Goal: Complete application form: Complete application form

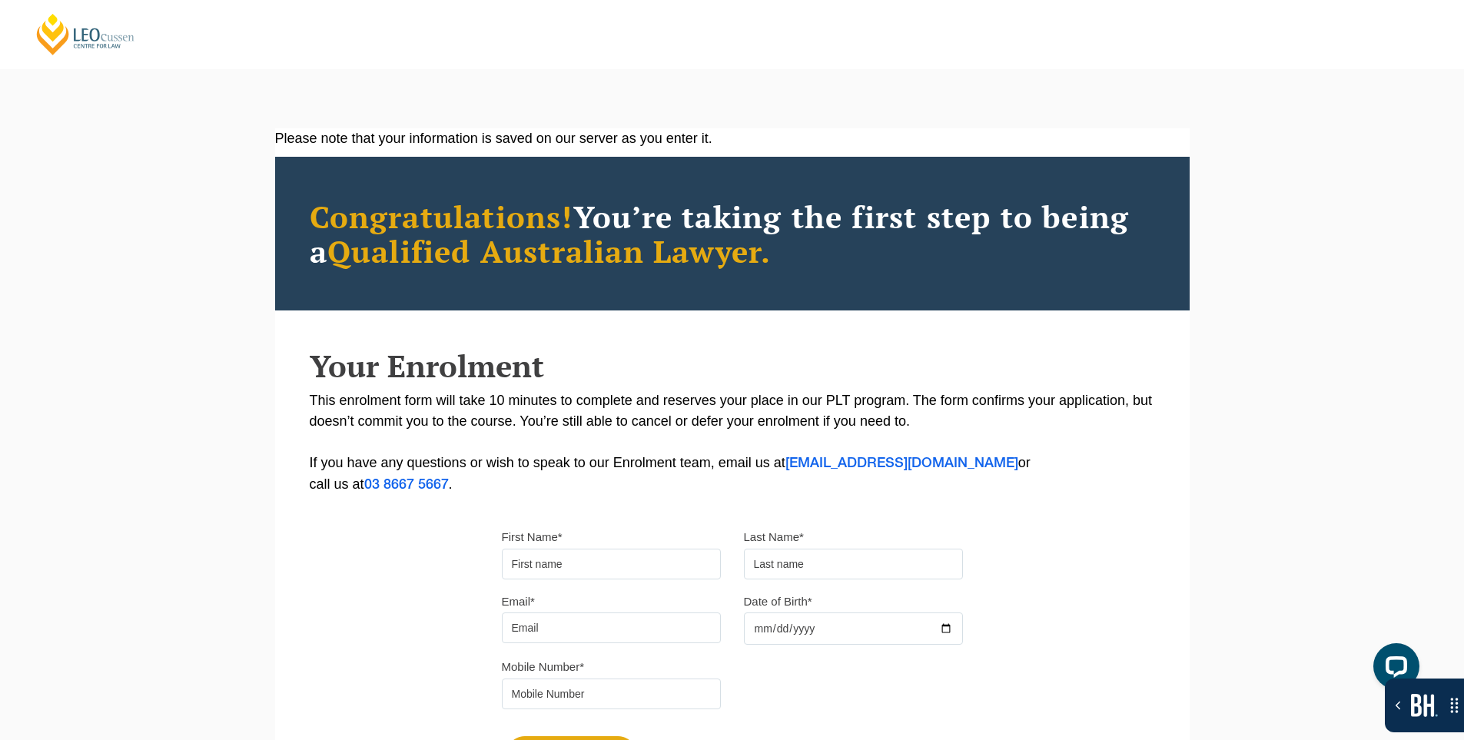
scroll to position [77, 0]
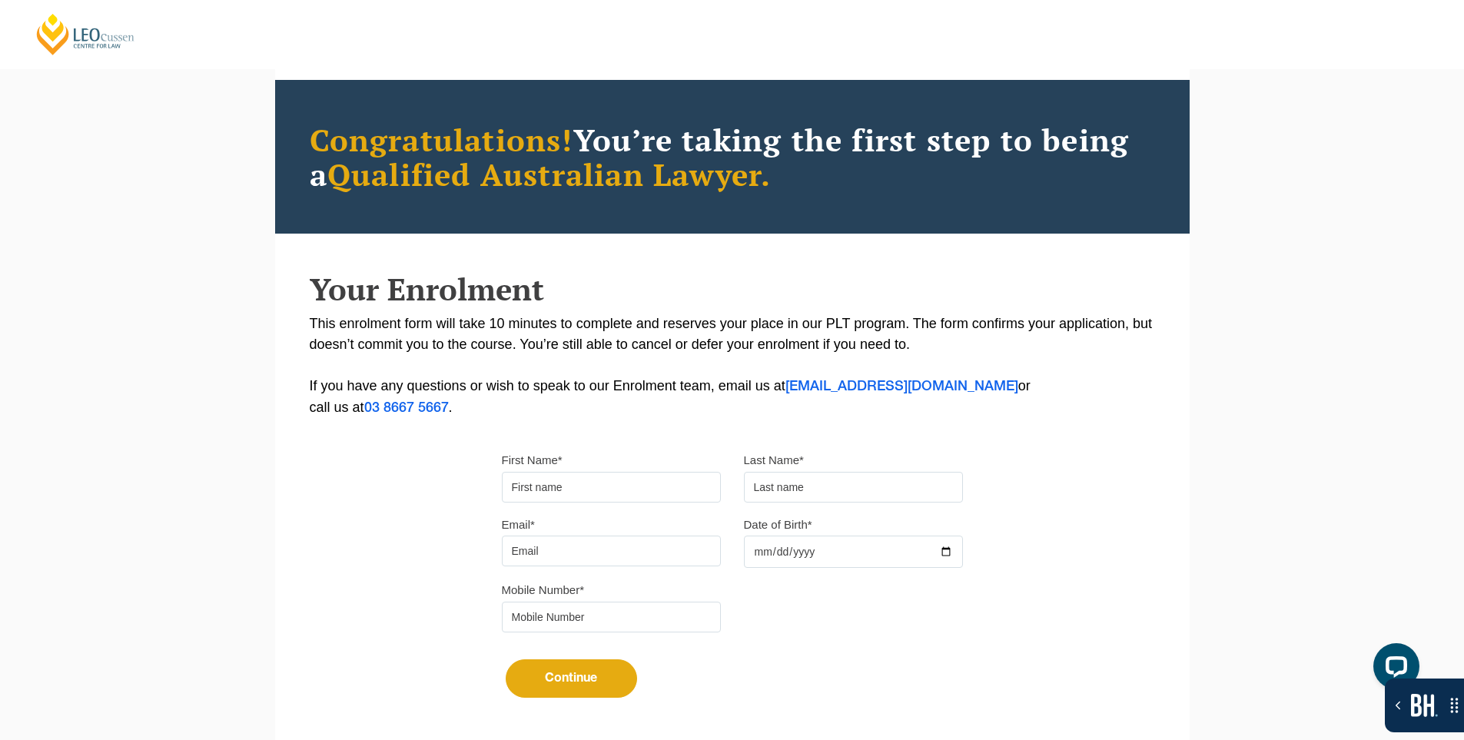
drag, startPoint x: 565, startPoint y: 476, endPoint x: 571, endPoint y: 486, distance: 12.4
click at [565, 476] on input "First Name*" at bounding box center [611, 487] width 219 height 31
type input "Suresh"
type input "[PERSON_NAME]"
click at [583, 537] on input "Email*" at bounding box center [611, 551] width 219 height 31
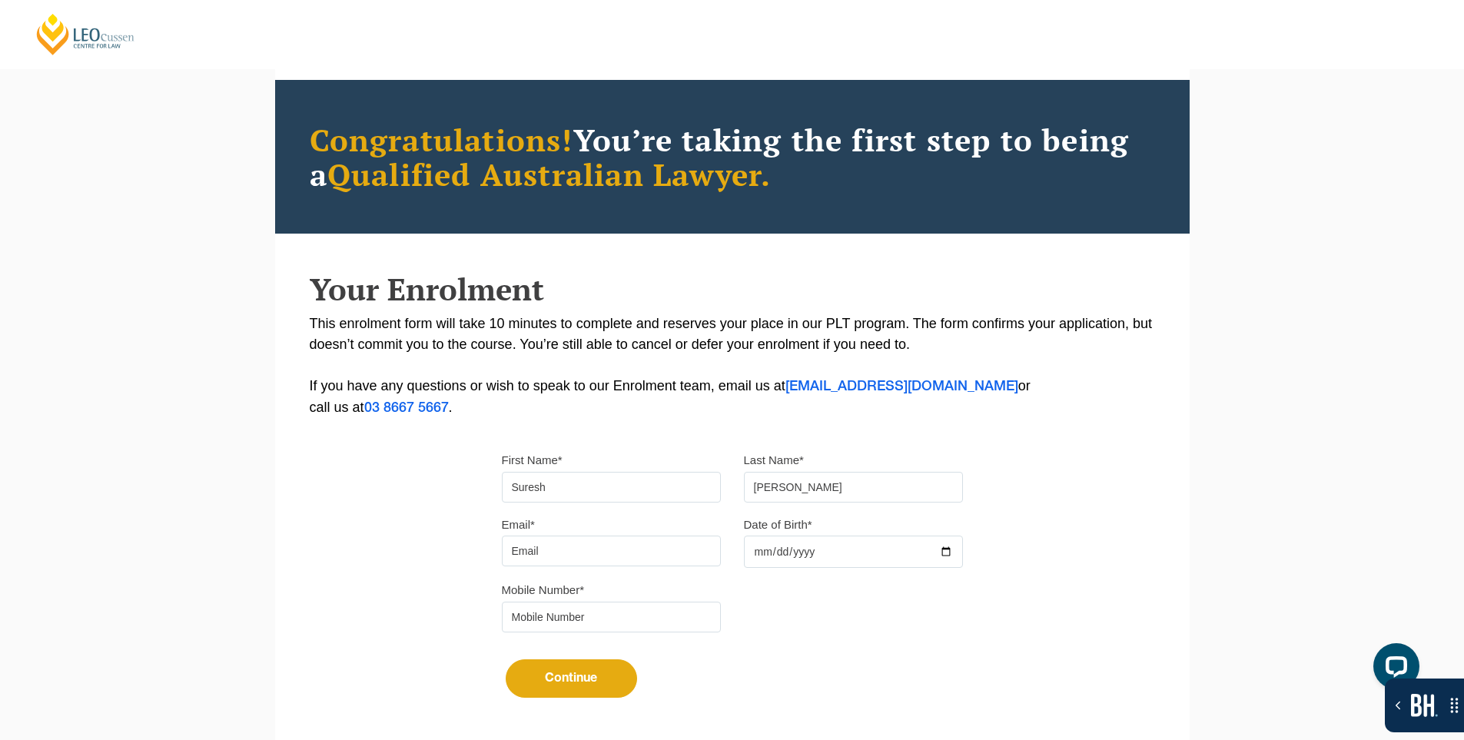
type input "[EMAIL_ADDRESS][DOMAIN_NAME]"
click at [947, 551] on div at bounding box center [853, 552] width 219 height 32
click at [950, 552] on input "Date of Birth*" at bounding box center [853, 552] width 219 height 32
type input "[DATE]"
click at [671, 606] on input "tel" at bounding box center [611, 617] width 219 height 31
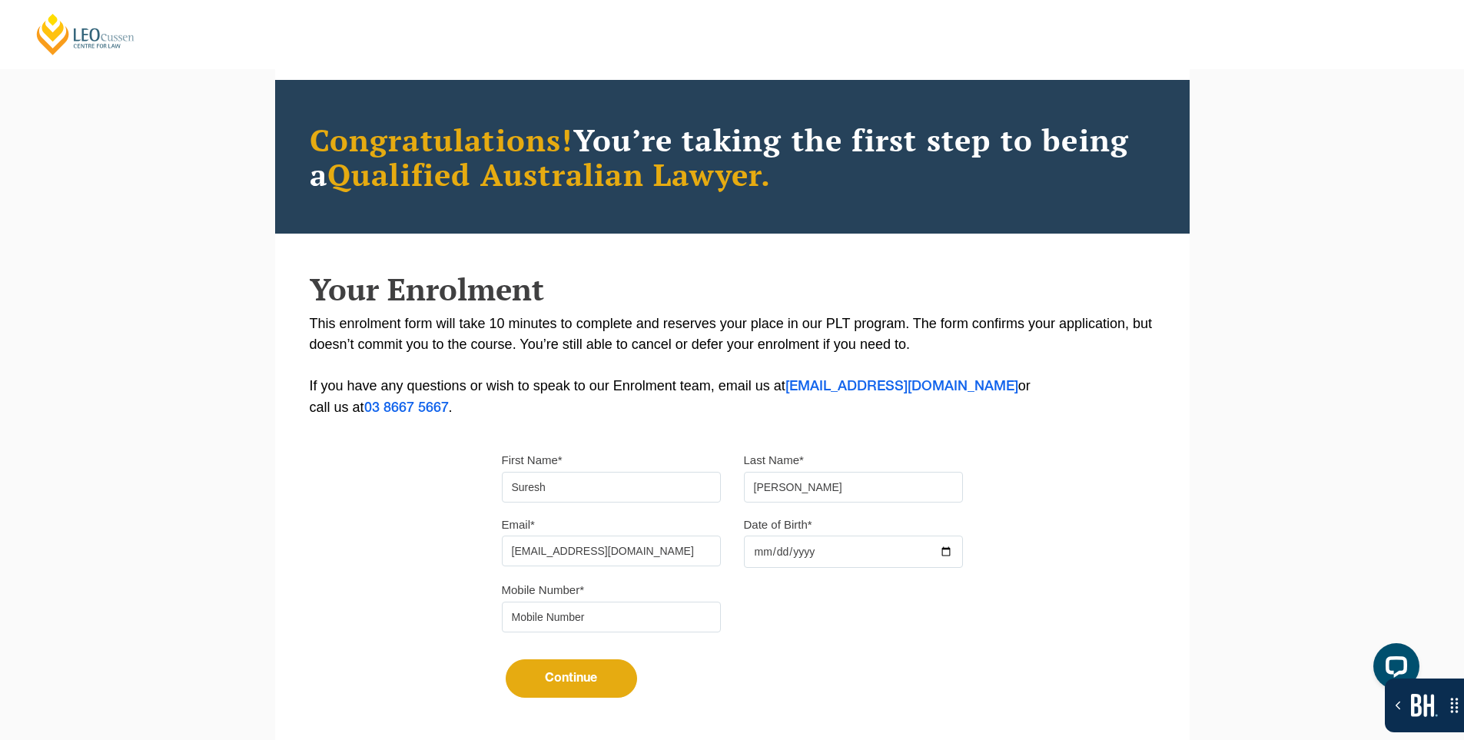
type input "9724790448"
click at [586, 682] on button "Continue" at bounding box center [571, 678] width 131 height 38
select select
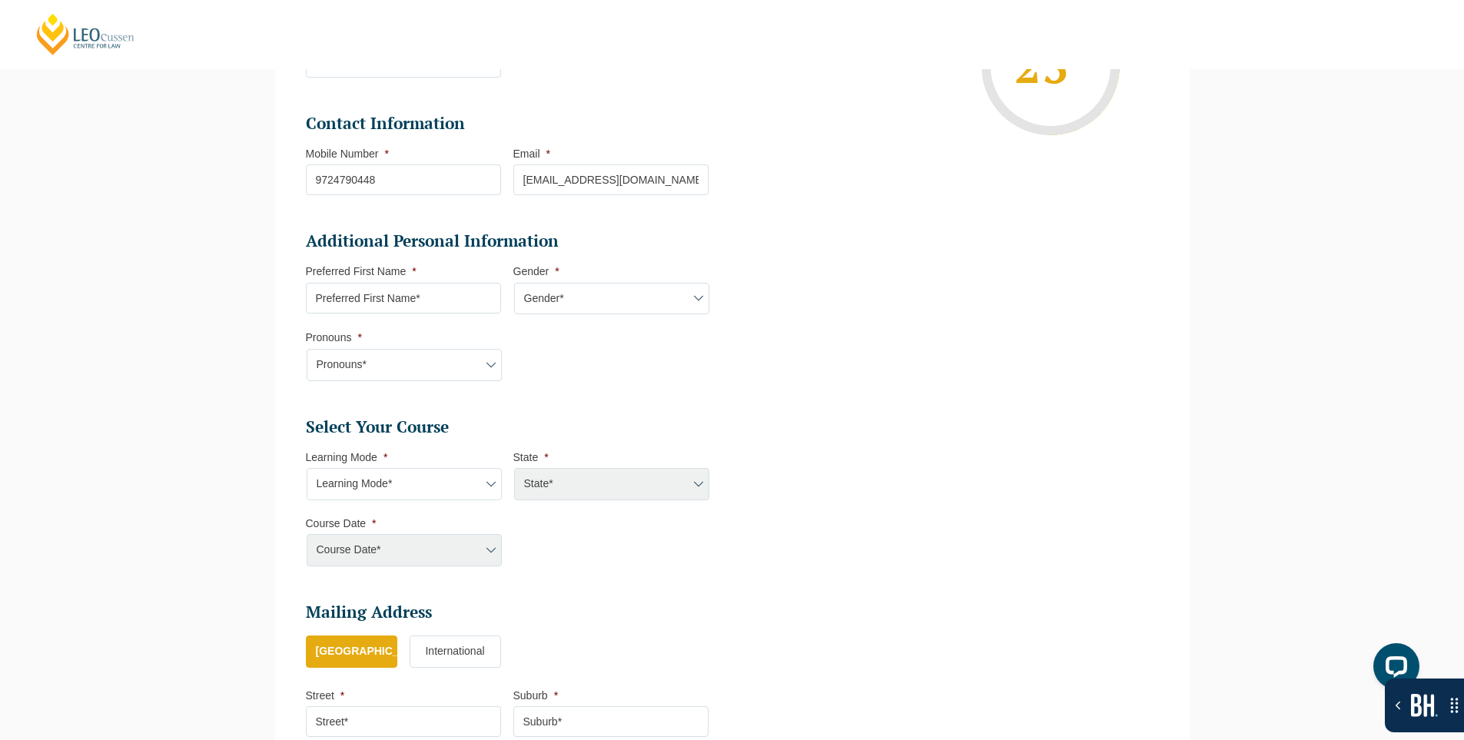
scroll to position [352, 0]
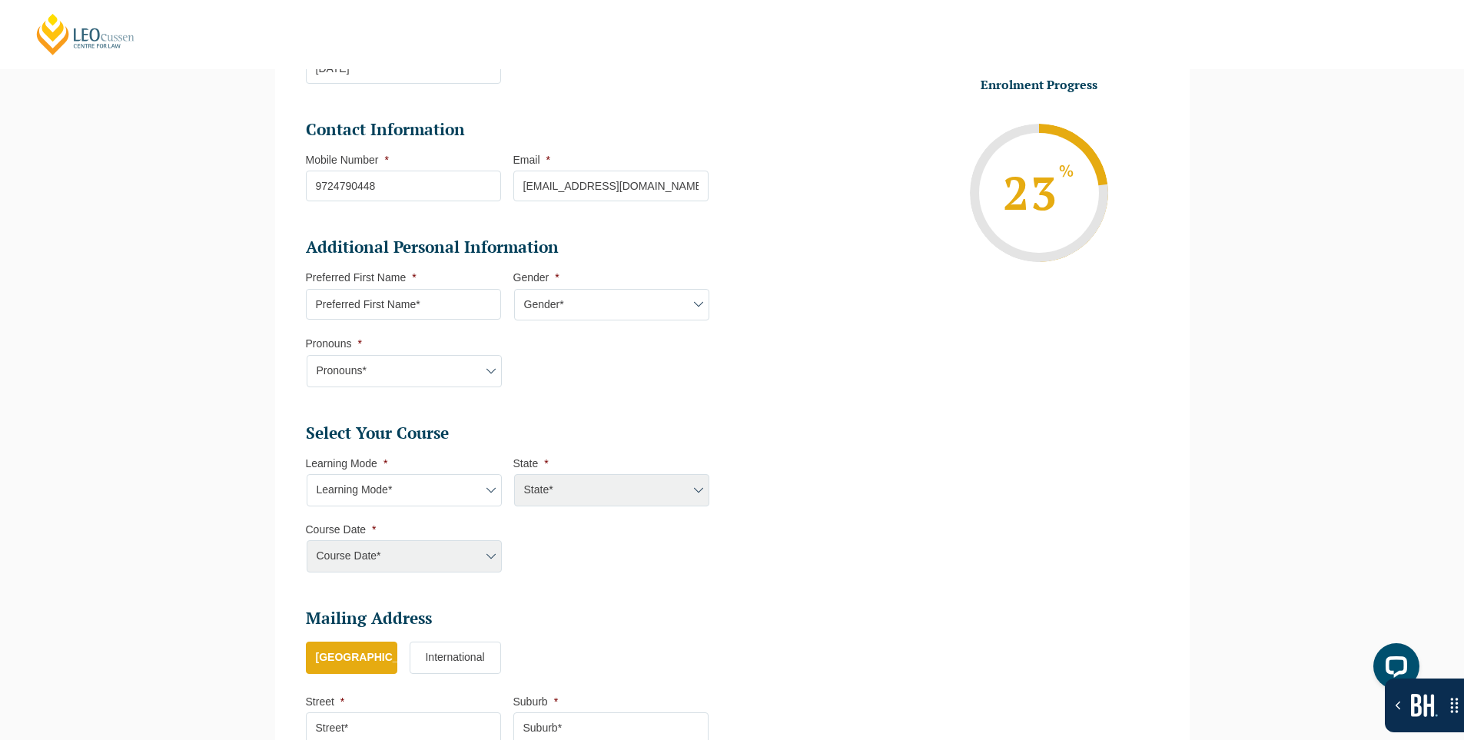
click at [455, 483] on select "Learning Mode* Online Full Time Learning Online Part Time Learning" at bounding box center [404, 490] width 195 height 32
click at [408, 483] on select "Learning Mode* Online Full Time Learning Online Part Time Learning" at bounding box center [404, 490] width 195 height 32
select select "Online Full Time Learning"
click at [307, 474] on select "Learning Mode* Online Full Time Learning Online Part Time Learning" at bounding box center [404, 490] width 195 height 32
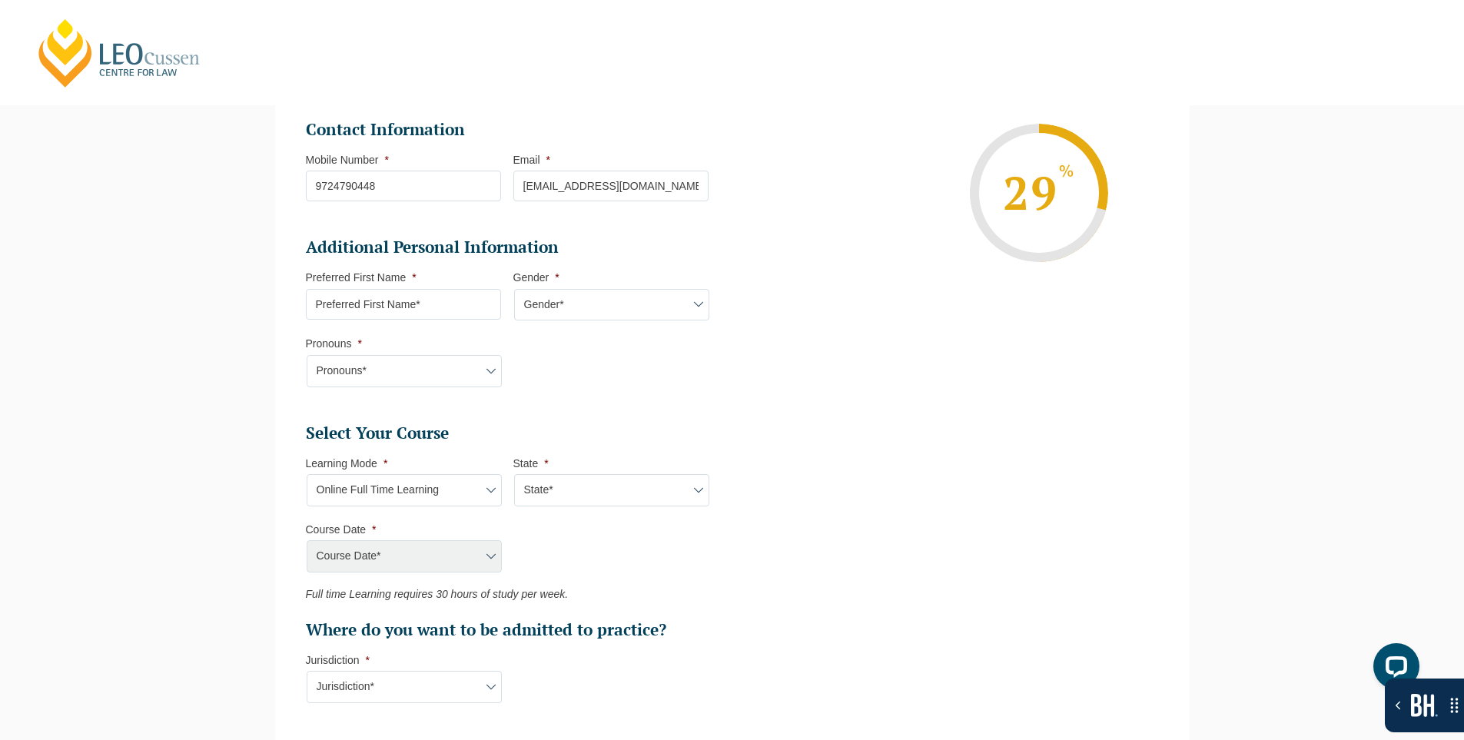
drag, startPoint x: 561, startPoint y: 493, endPoint x: 857, endPoint y: 478, distance: 296.2
click at [561, 493] on select "State* National ([GEOGRAPHIC_DATA], [GEOGRAPHIC_DATA], [GEOGRAPHIC_DATA], [GEOG…" at bounding box center [611, 490] width 195 height 32
select select "National ([GEOGRAPHIC_DATA], [GEOGRAPHIC_DATA], [GEOGRAPHIC_DATA], [GEOGRAPHIC_…"
click at [514, 474] on select "State* National ([GEOGRAPHIC_DATA], [GEOGRAPHIC_DATA], [GEOGRAPHIC_DATA], [GEOG…" at bounding box center [611, 490] width 195 height 32
drag, startPoint x: 452, startPoint y: 553, endPoint x: 595, endPoint y: 545, distance: 143.2
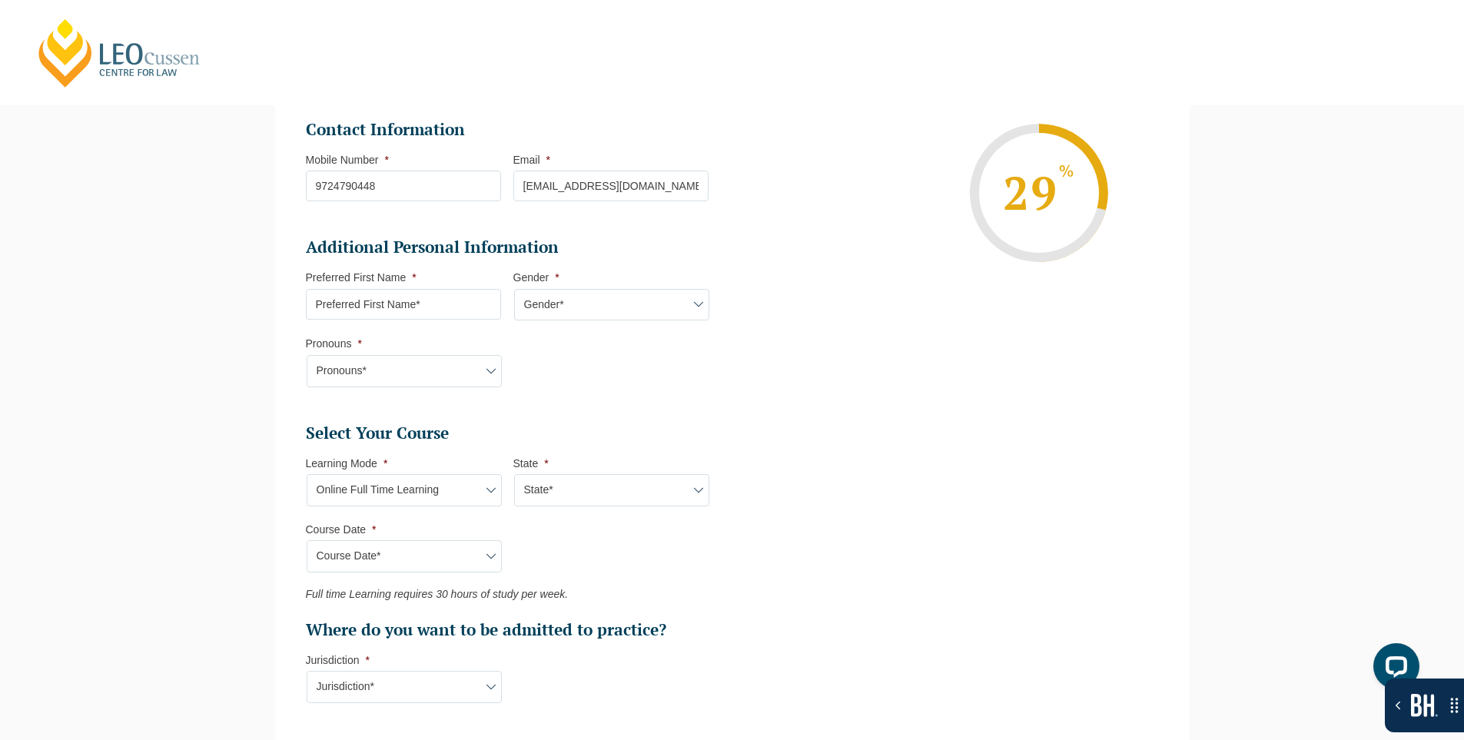
click at [452, 553] on select "Course Date* [DATE] ([DATE] to [DATE]) [DATE] ([DATE] to [DATE]) [DATE] ([DATE]…" at bounding box center [404, 556] width 195 height 32
click at [770, 446] on ul "Personal Information First Name * [PERSON_NAME] Last Name * [PERSON_NAME] Date …" at bounding box center [732, 427] width 876 height 1057
drag, startPoint x: 472, startPoint y: 557, endPoint x: 581, endPoint y: 524, distance: 114.0
click at [472, 557] on select "Course Date* [DATE] ([DATE] to [DATE]) [DATE] ([DATE] to [DATE]) [DATE] ([DATE]…" at bounding box center [404, 556] width 195 height 32
click at [751, 422] on ul "Personal Information First Name * [PERSON_NAME] Last Name * [PERSON_NAME] Date …" at bounding box center [732, 427] width 876 height 1057
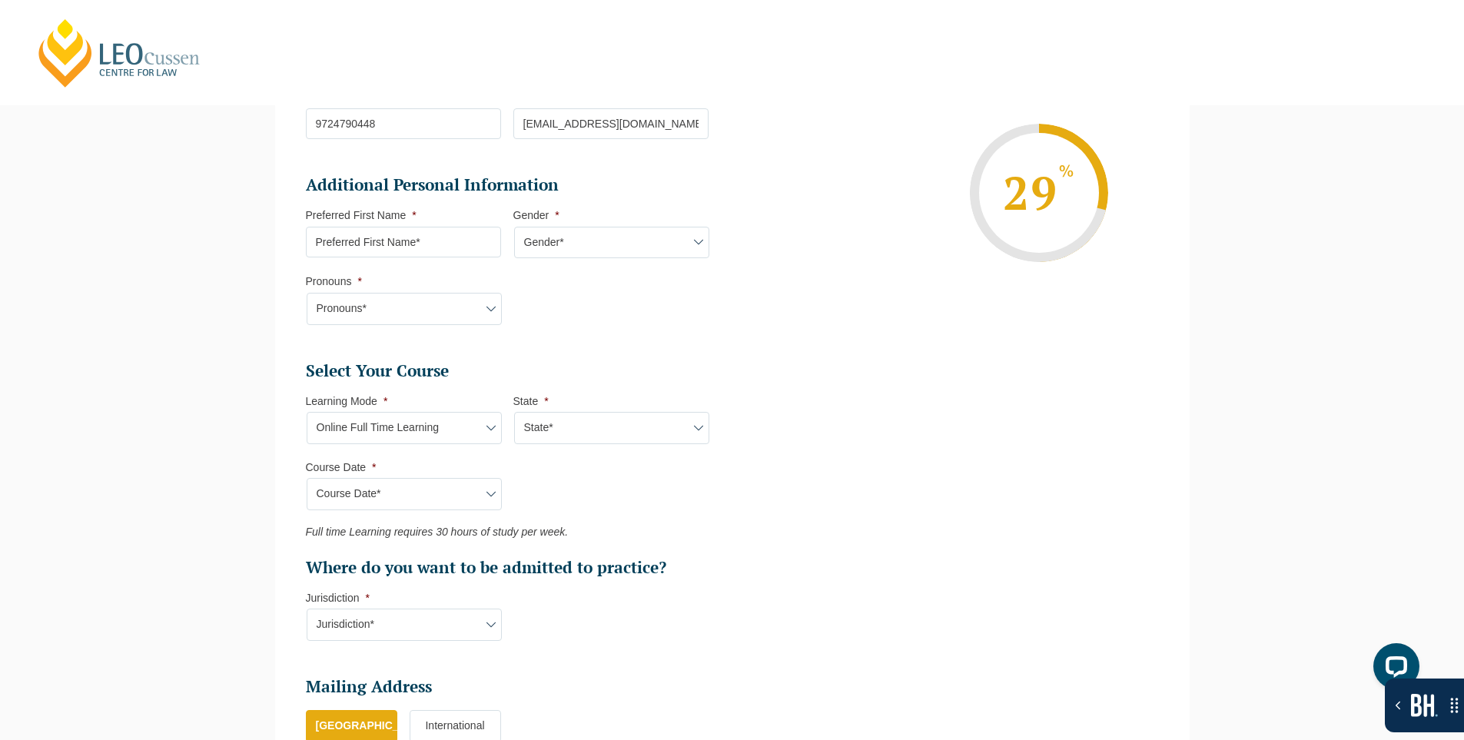
scroll to position [506, 0]
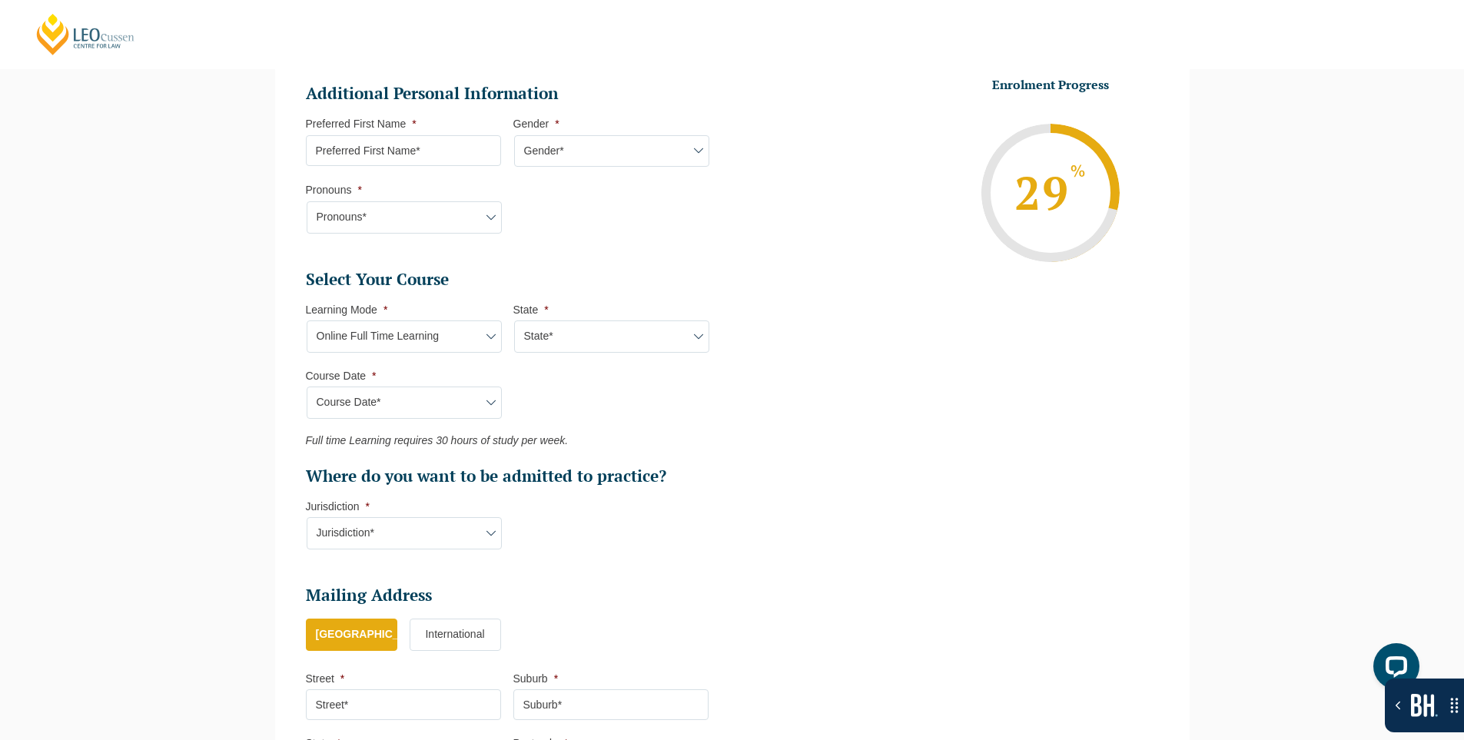
click at [414, 407] on select "Course Date* [DATE] ([DATE] to [DATE]) [DATE] ([DATE] to [DATE]) [DATE] ([DATE]…" at bounding box center [404, 402] width 195 height 32
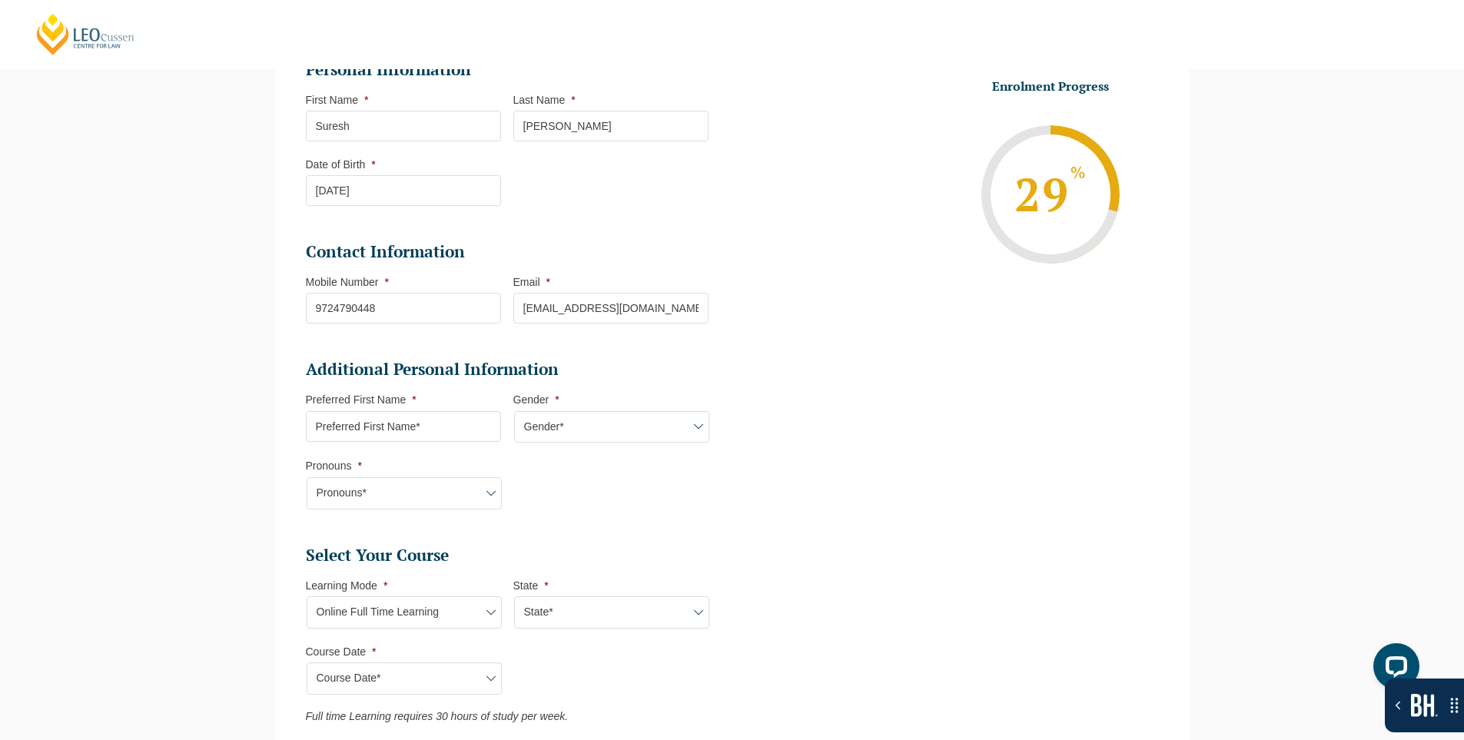
scroll to position [231, 0]
click at [386, 427] on input "Preferred First Name *" at bounding box center [403, 425] width 195 height 31
type input "sdsgd"
drag, startPoint x: 549, startPoint y: 423, endPoint x: 553, endPoint y: 441, distance: 18.8
click at [550, 423] on select "Gender* [DEMOGRAPHIC_DATA] [DEMOGRAPHIC_DATA] [DEMOGRAPHIC_DATA] [DEMOGRAPHIC_D…" at bounding box center [611, 426] width 195 height 32
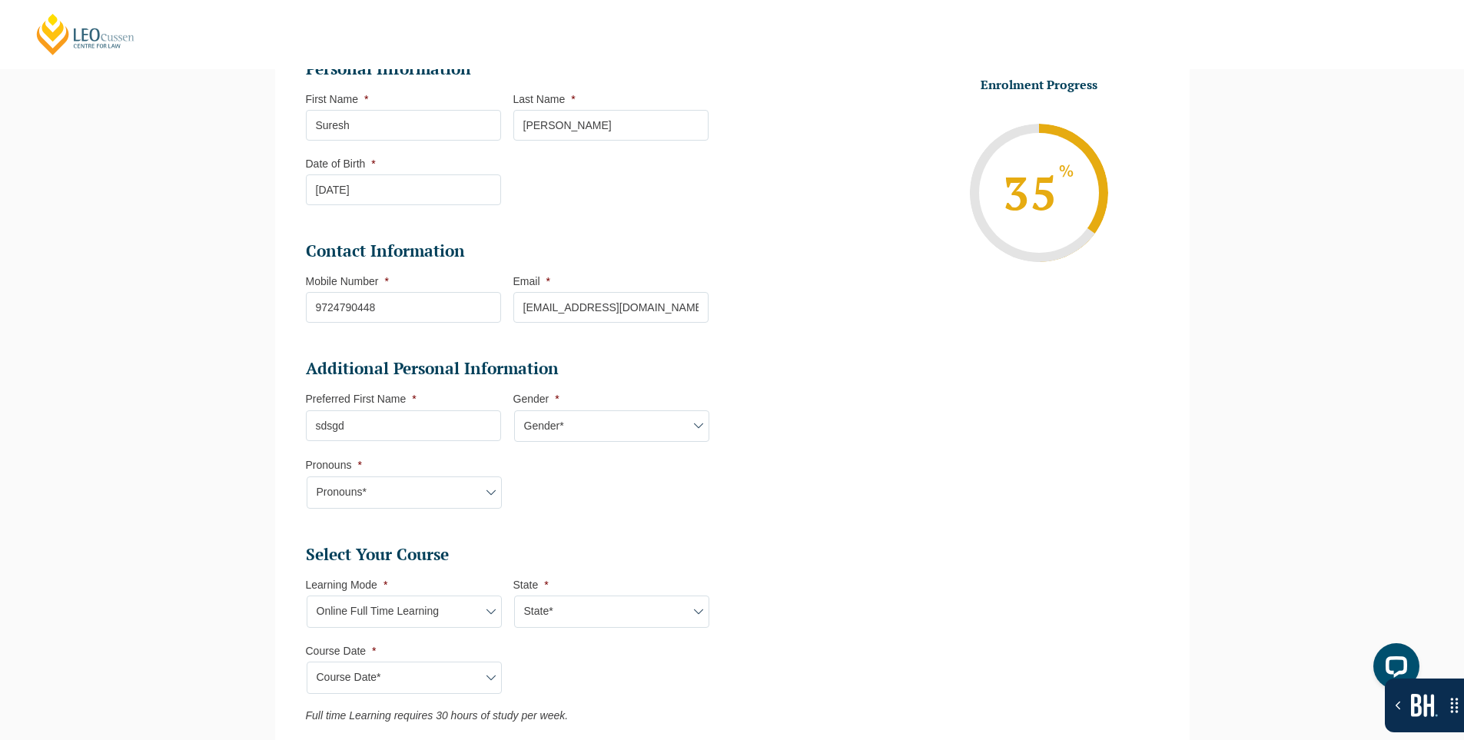
select select "[DEMOGRAPHIC_DATA]"
click at [514, 410] on select "Gender* [DEMOGRAPHIC_DATA] [DEMOGRAPHIC_DATA] [DEMOGRAPHIC_DATA] [DEMOGRAPHIC_D…" at bounding box center [611, 426] width 195 height 32
click at [420, 501] on select "Pronouns* She/Her/Hers He/Him/His They/Them/Theirs Other Prefer not to disclose" at bounding box center [404, 492] width 195 height 32
select select "She/Her/Hers"
click at [307, 476] on select "Pronouns* She/Her/Hers He/Him/His They/Them/Theirs Other Prefer not to disclose" at bounding box center [404, 492] width 195 height 32
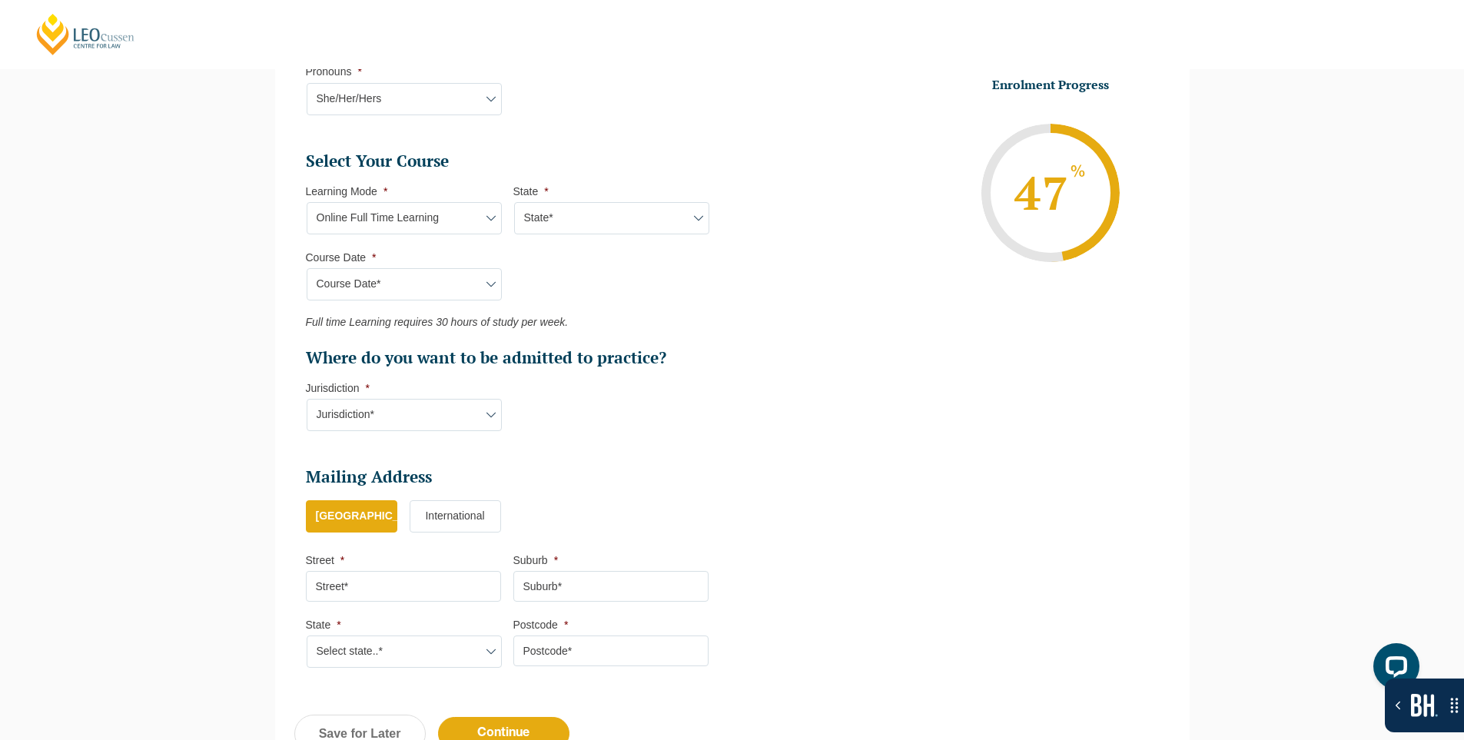
scroll to position [692, 0]
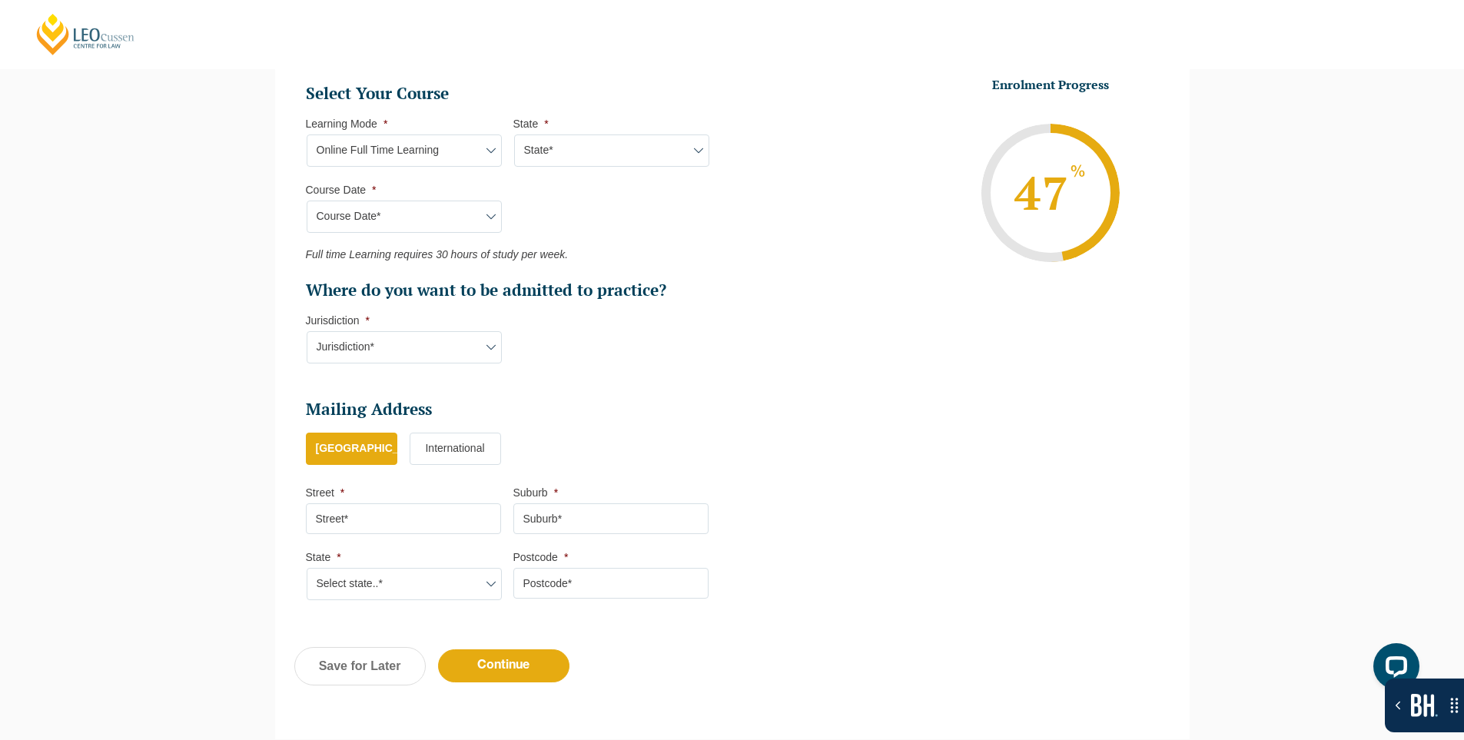
click at [417, 219] on select "Course Date* [DATE] ([DATE] to [DATE]) [DATE] ([DATE] to [DATE]) [DATE] ([DATE]…" at bounding box center [404, 217] width 195 height 32
select select "[DATE] ([DATE] to [DATE])"
click at [307, 201] on select "Course Date* [DATE] ([DATE] to [DATE]) [DATE] ([DATE] to [DATE]) [DATE] ([DATE]…" at bounding box center [404, 217] width 195 height 32
type input "Intake [DATE] FT"
type input "Practical Legal Training (NAT)"
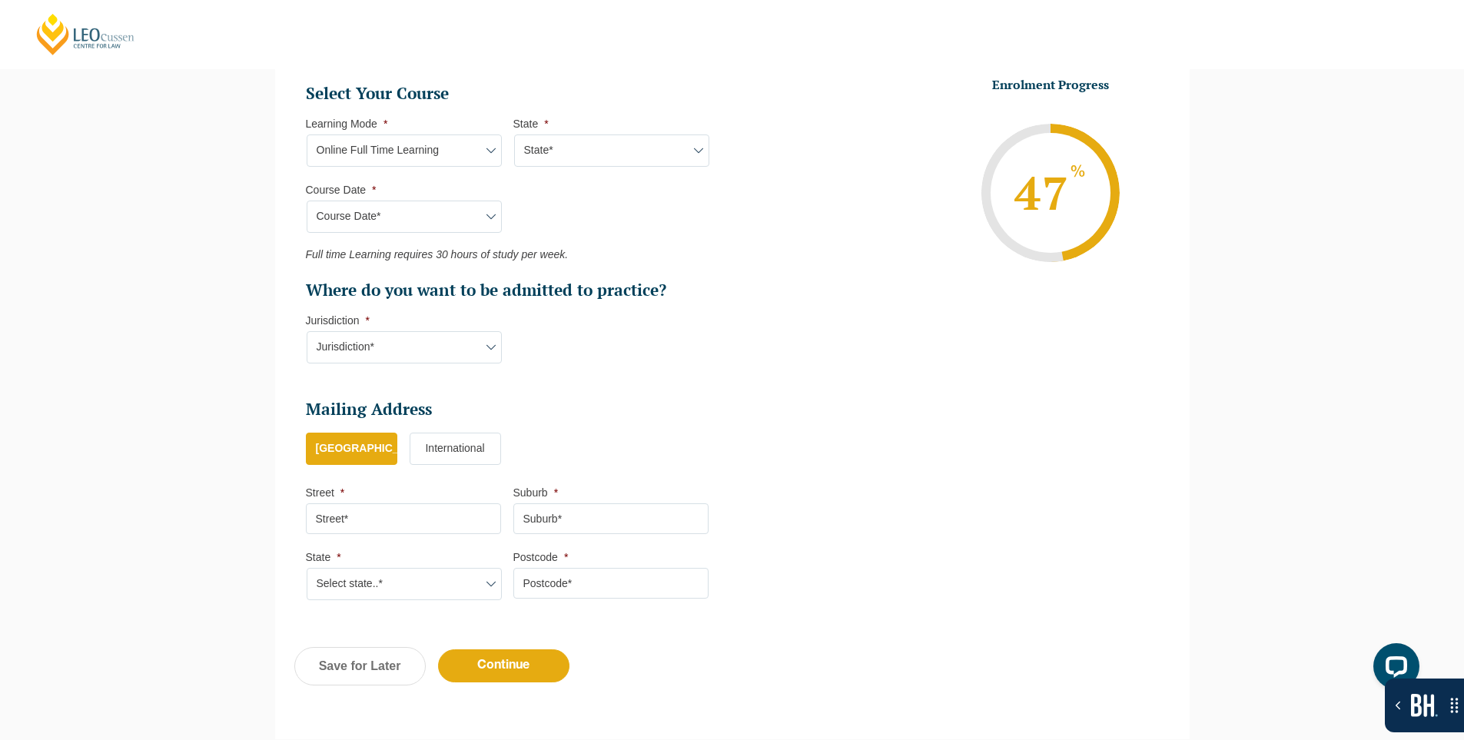
select select "NAT PLT (SEP) 2025 Full Time Online"
click at [443, 523] on input "Street *" at bounding box center [403, 518] width 195 height 31
type input "301, [PERSON_NAME] Marvel"
type input "Vadodara"
type input "390009"
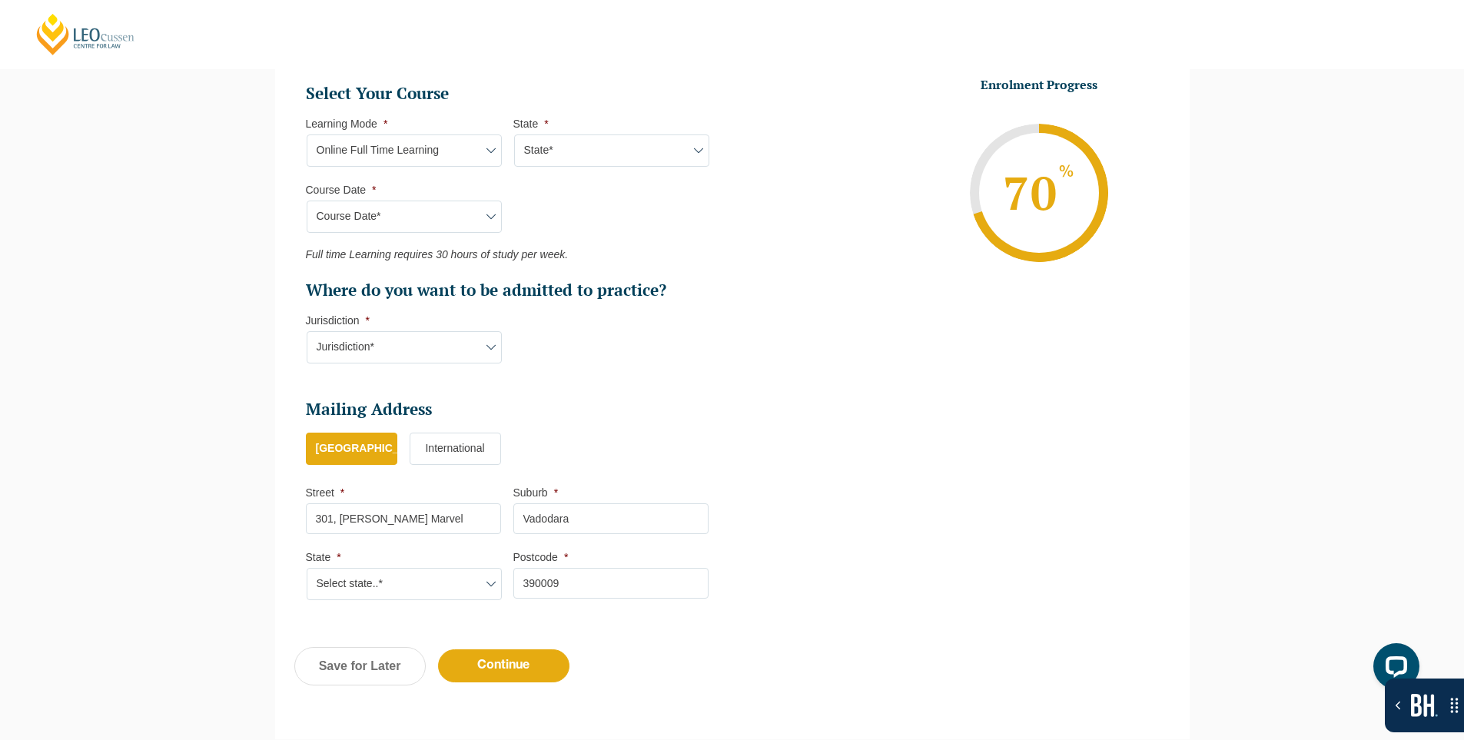
click at [408, 220] on select "Course Date* [DATE] ([DATE] to [DATE]) [DATE] ([DATE] to [DATE]) [DATE] ([DATE]…" at bounding box center [404, 217] width 195 height 32
select select "[DATE] ([DATE] to [DATE])"
click at [307, 201] on select "Course Date* [DATE] ([DATE] to [DATE]) [DATE] ([DATE] to [DATE]) [DATE] ([DATE]…" at bounding box center [404, 217] width 195 height 32
type input "Intake [DATE] FT"
select select "NAT PLT (JAN) 2026 Full Time Online"
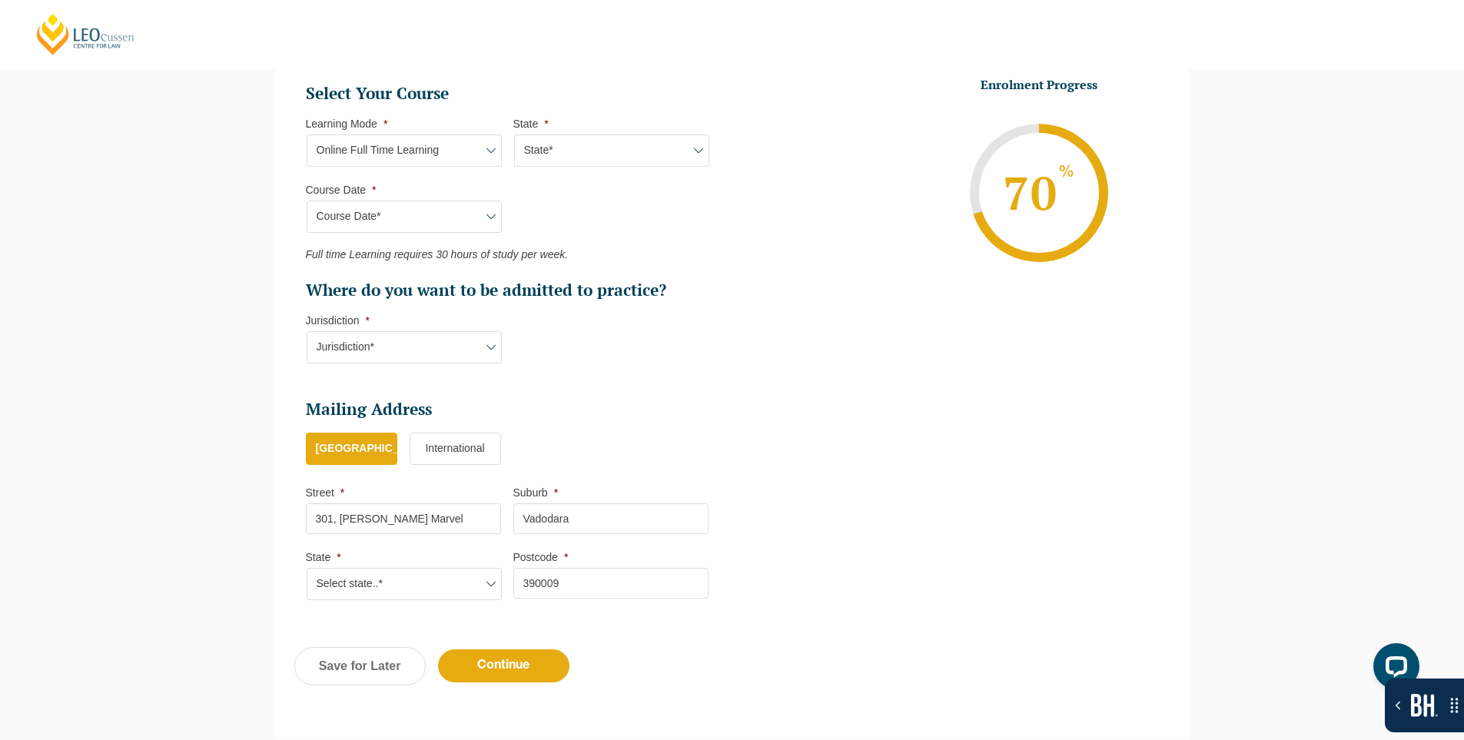
click at [398, 604] on li "Mailing Address Mailing Country * [GEOGRAPHIC_DATA] [GEOGRAPHIC_DATA] * 301, [G…" at bounding box center [513, 507] width 415 height 217
click at [401, 592] on select "Select state..* [GEOGRAPHIC_DATA] [GEOGRAPHIC_DATA] [GEOGRAPHIC_DATA] SA [GEOGR…" at bounding box center [404, 584] width 195 height 32
select select "VIC"
click at [307, 568] on select "Select state..* [GEOGRAPHIC_DATA] [GEOGRAPHIC_DATA] [GEOGRAPHIC_DATA] SA [GEOGR…" at bounding box center [404, 584] width 195 height 32
click at [549, 678] on input "Continue" at bounding box center [503, 665] width 131 height 33
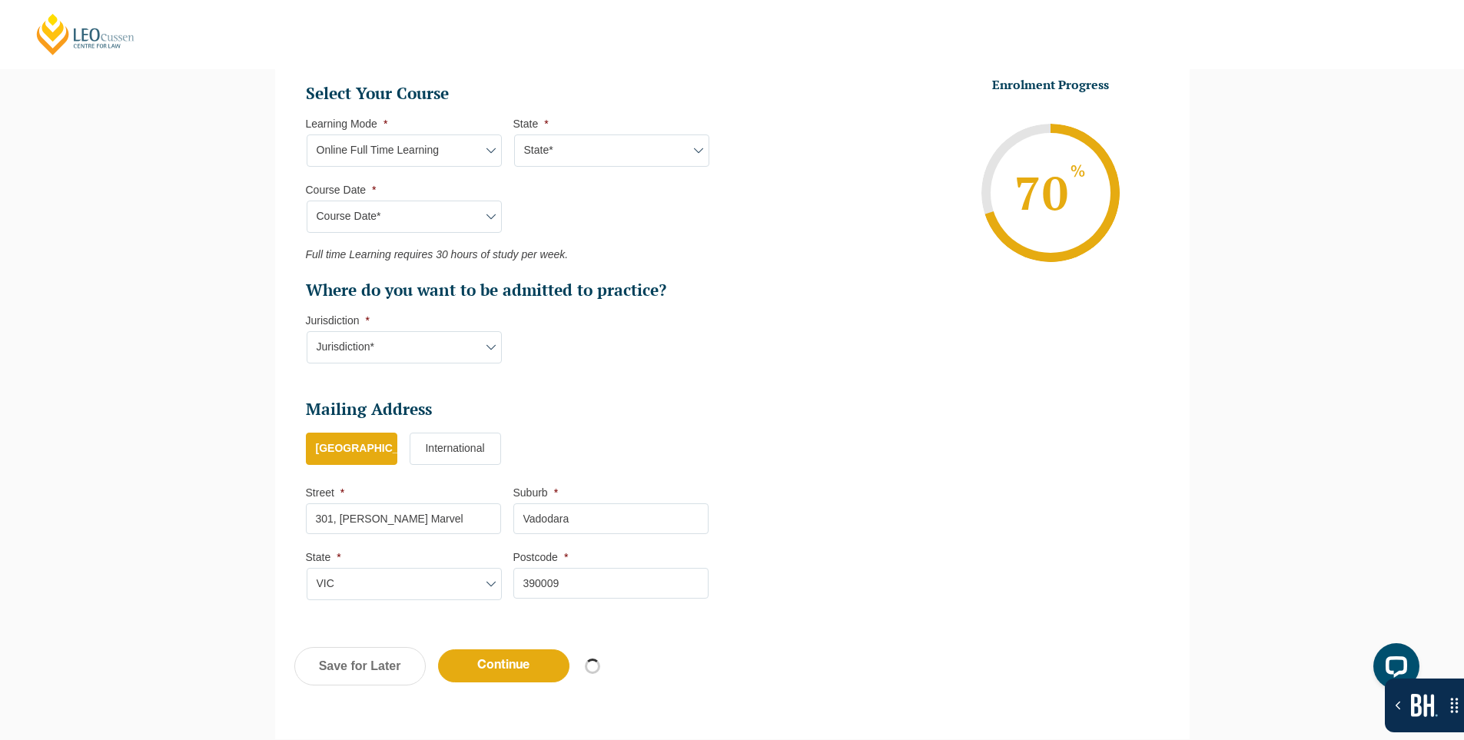
scroll to position [647, 0]
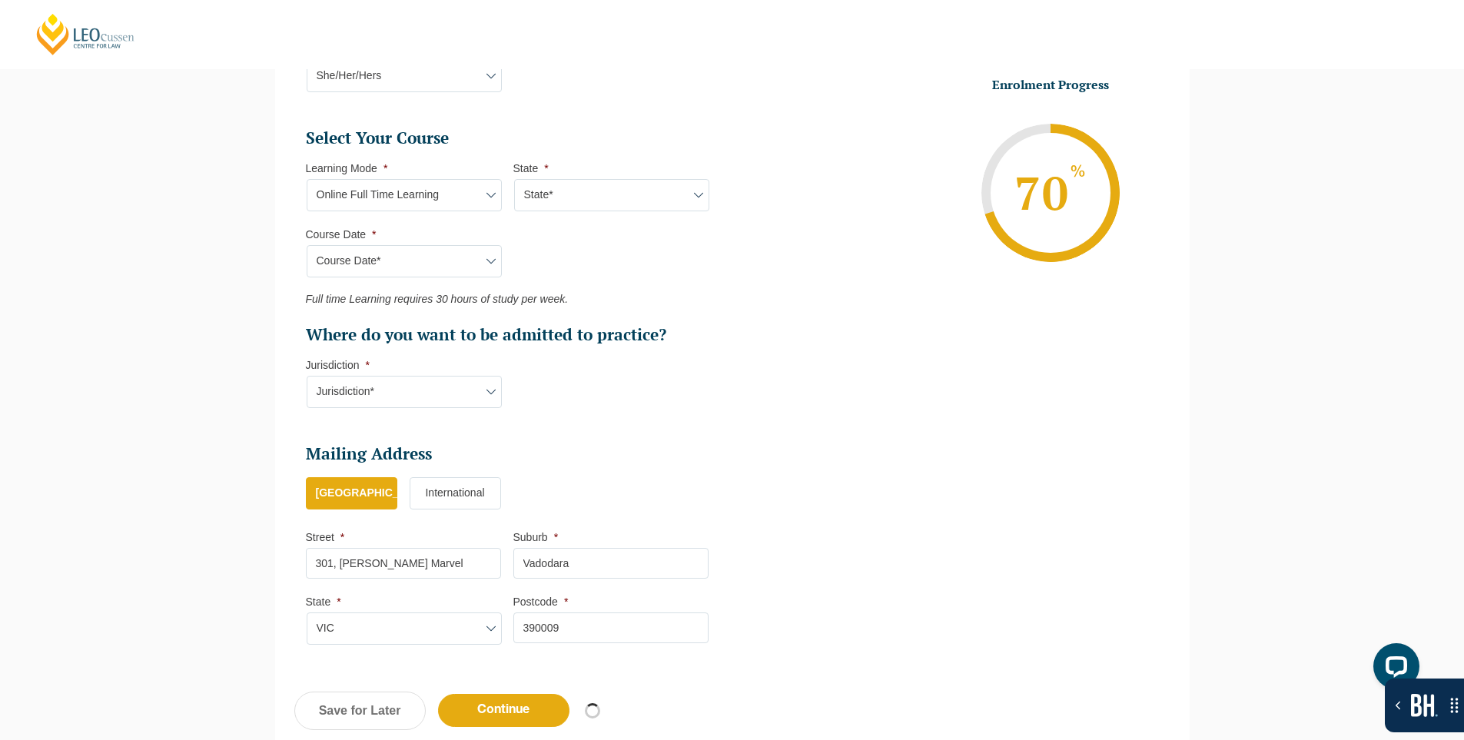
select select "Online Full Time Learning"
select select "National ([GEOGRAPHIC_DATA], [GEOGRAPHIC_DATA], [GEOGRAPHIC_DATA], [GEOGRAPHIC_…"
select select
select select "[DATE] ([DATE] to [DATE])"
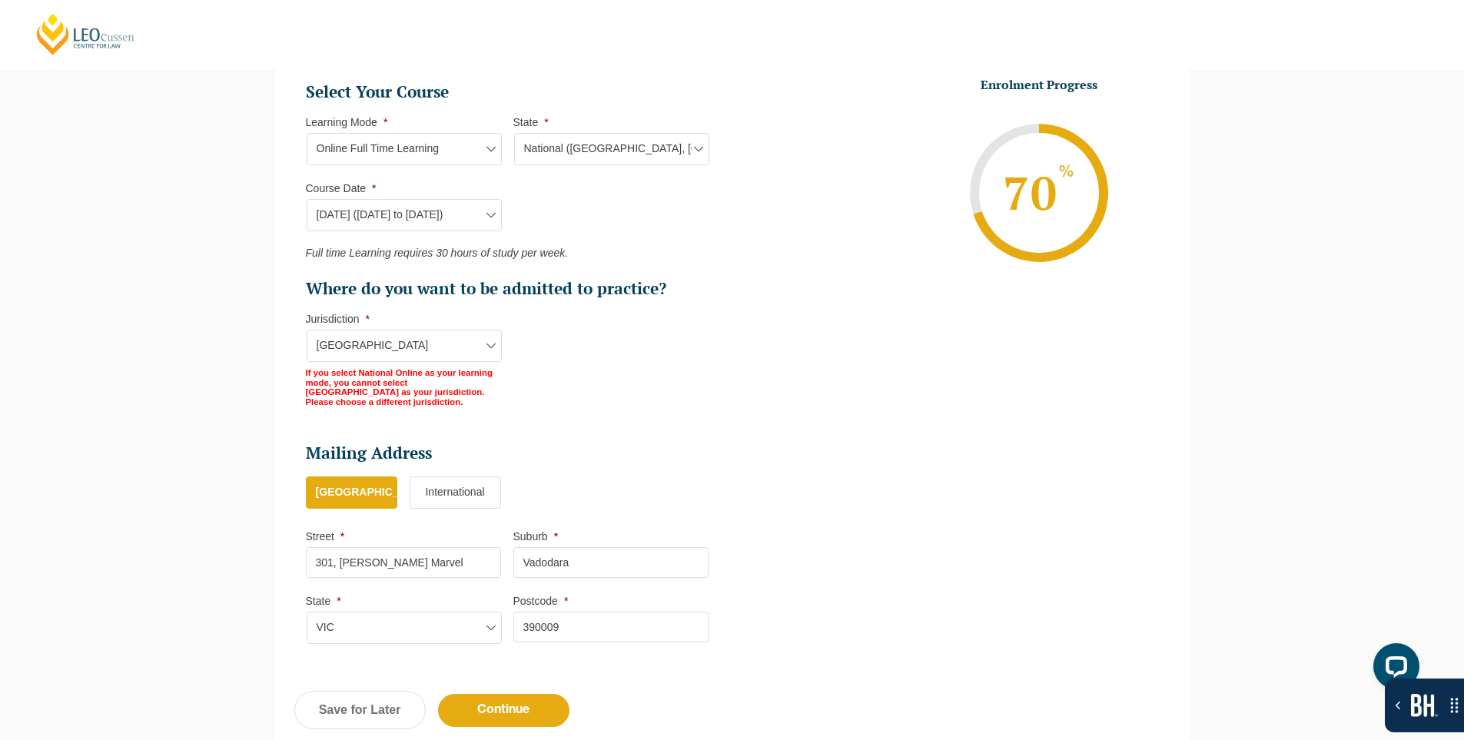
scroll to position [768, 0]
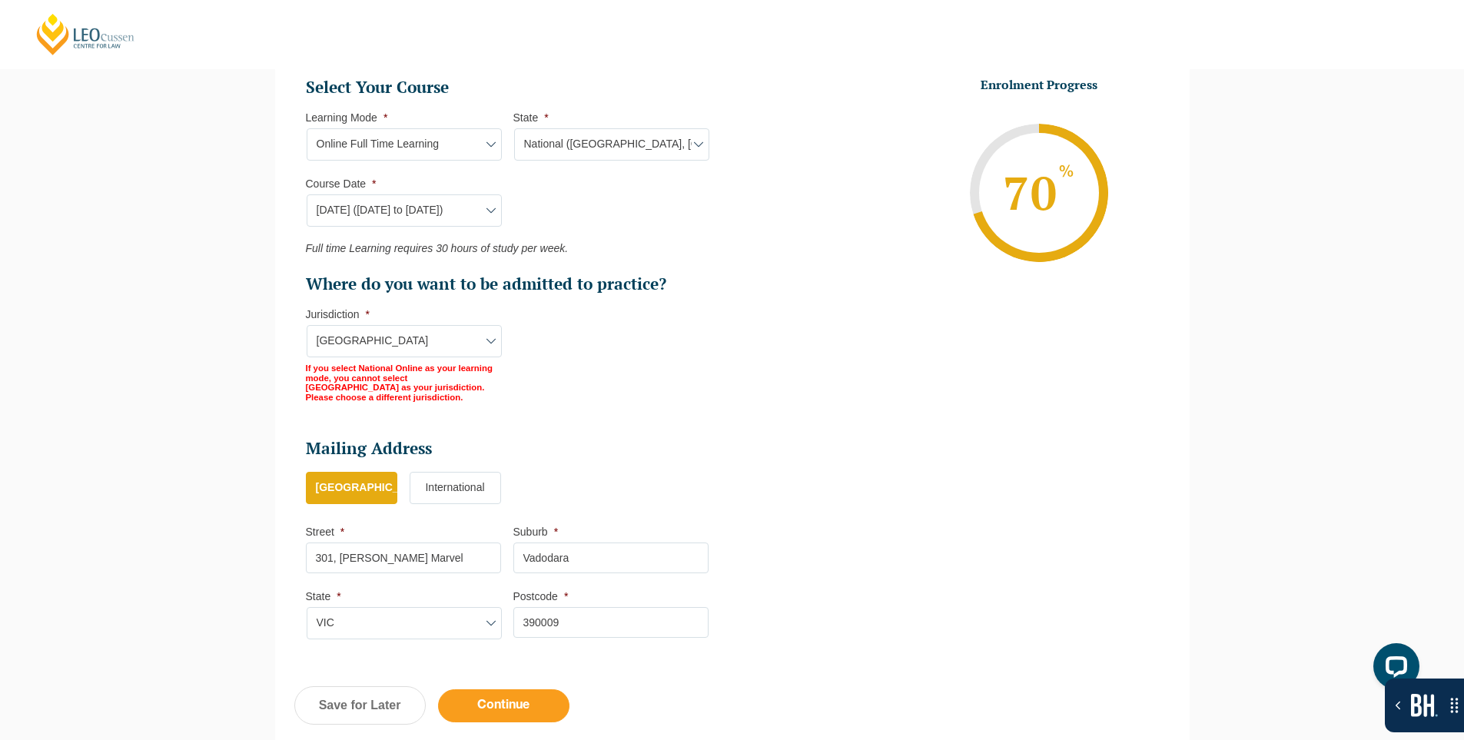
click at [546, 709] on input "Continue" at bounding box center [503, 705] width 131 height 33
select select "Online Full Time Learning"
select select "National ([GEOGRAPHIC_DATA], [GEOGRAPHIC_DATA], [GEOGRAPHIC_DATA], [GEOGRAPHIC_…"
select select
select select "[DATE] ([DATE] to [DATE])"
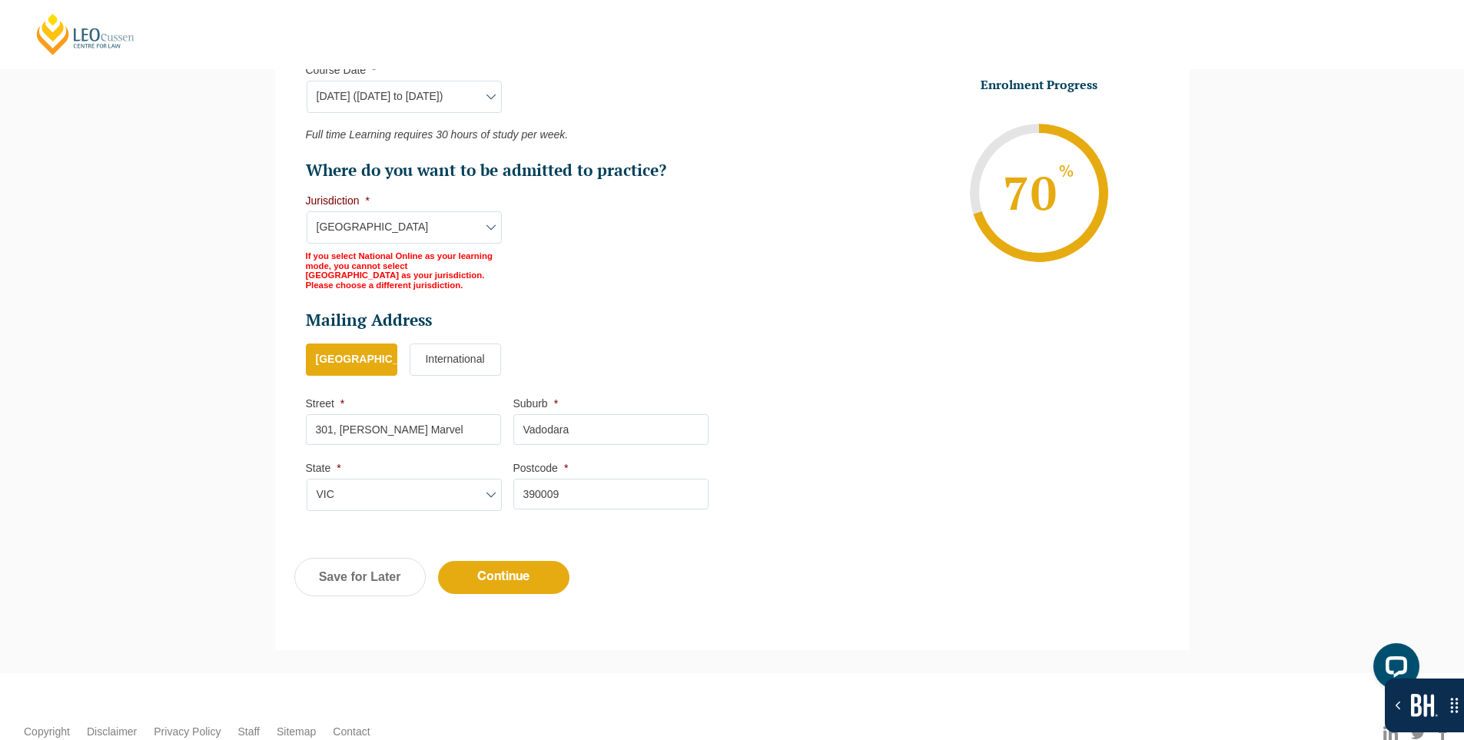
scroll to position [908, 0]
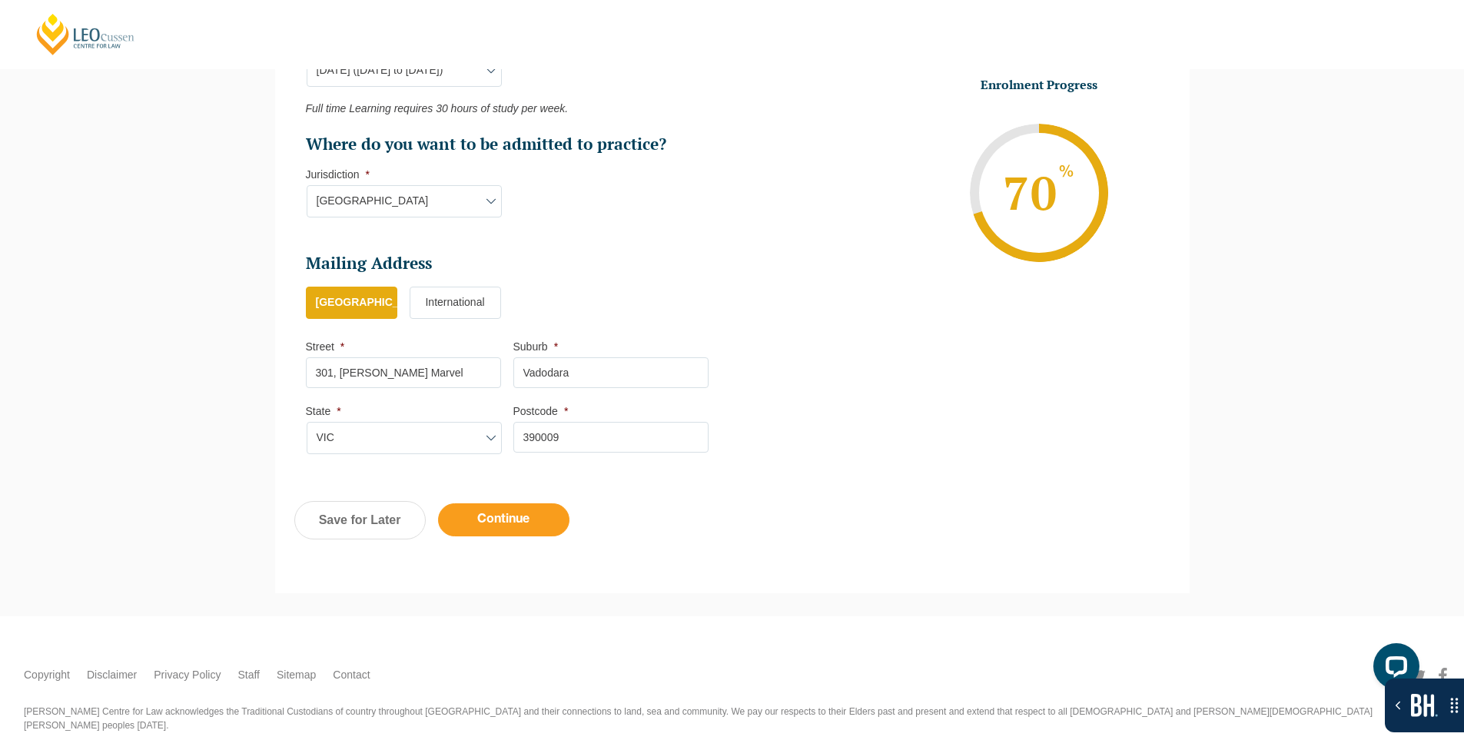
click at [510, 519] on input "Continue" at bounding box center [503, 519] width 131 height 33
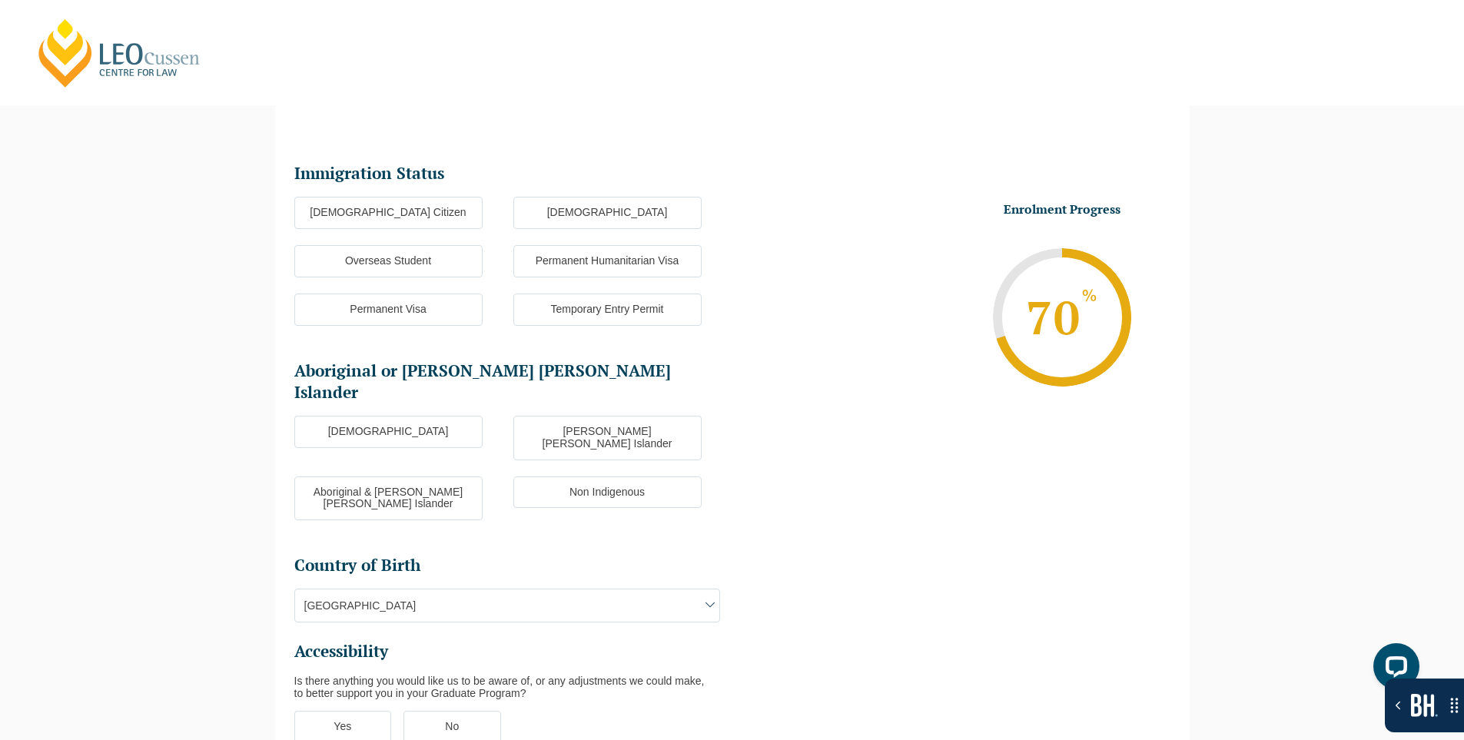
scroll to position [133, 0]
